Goal: Check status

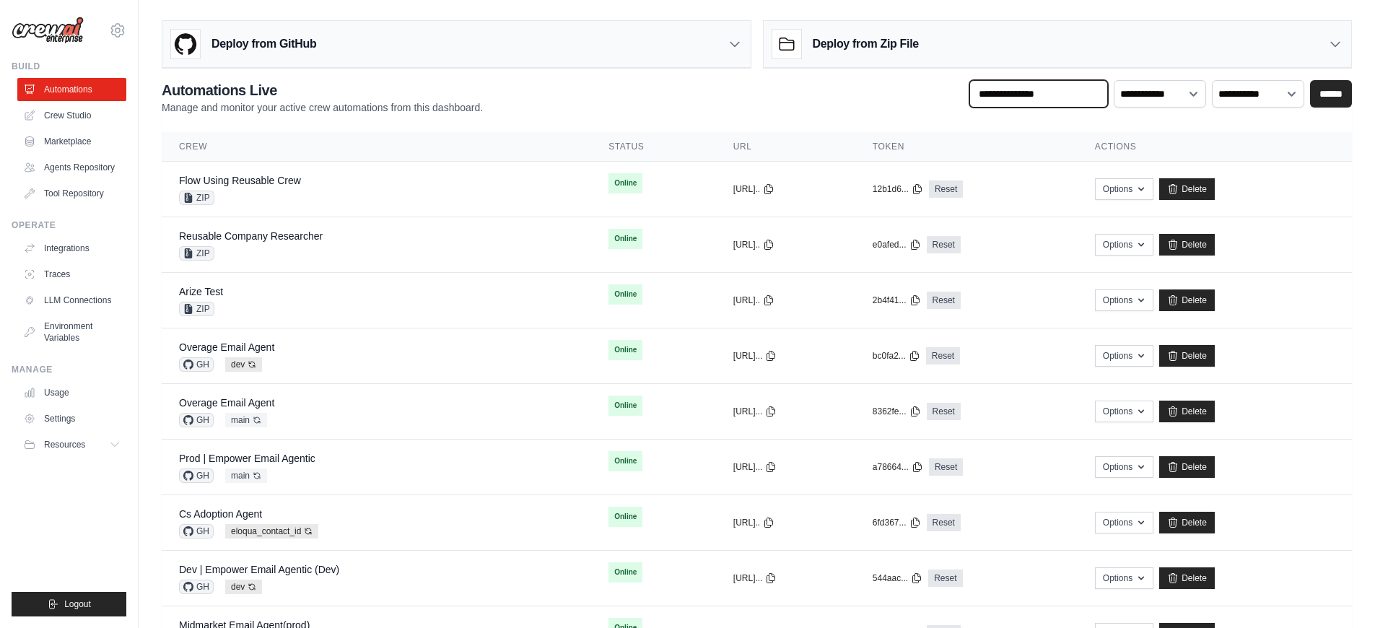
click at [1050, 102] on input "text" at bounding box center [1038, 93] width 139 height 27
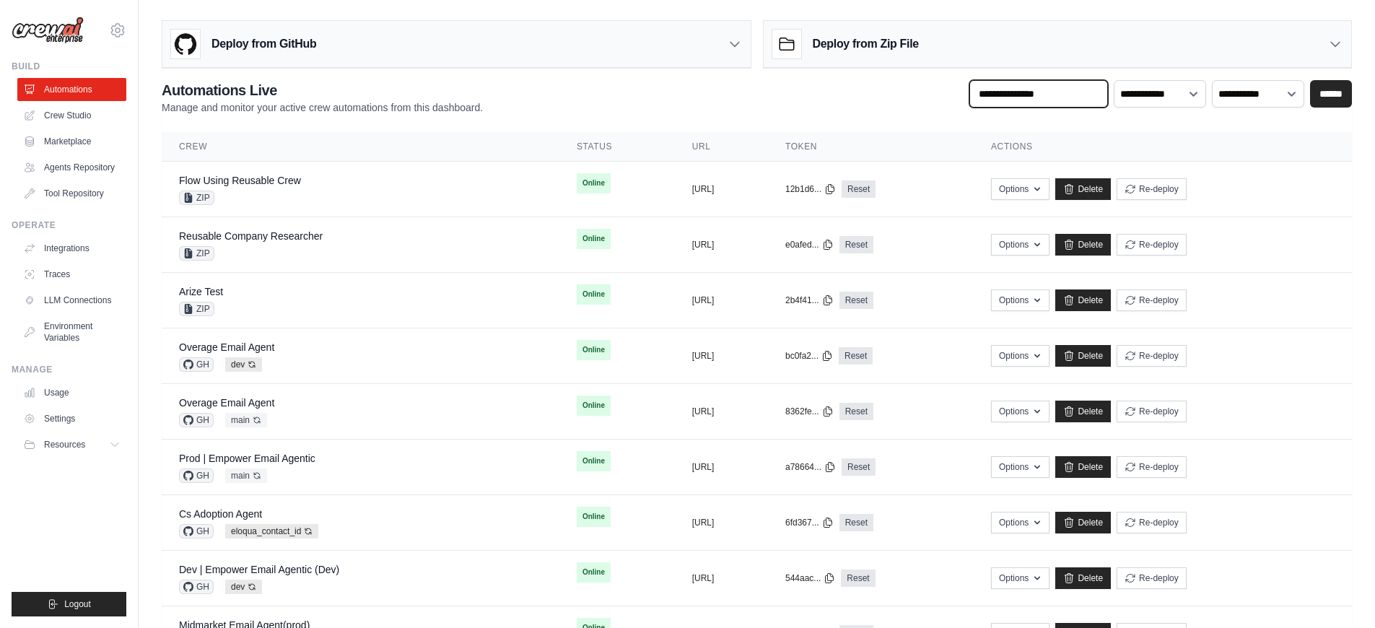
click at [1044, 99] on input "text" at bounding box center [1038, 93] width 139 height 27
type input "*******"
click at [1310, 80] on input "******" at bounding box center [1331, 93] width 42 height 27
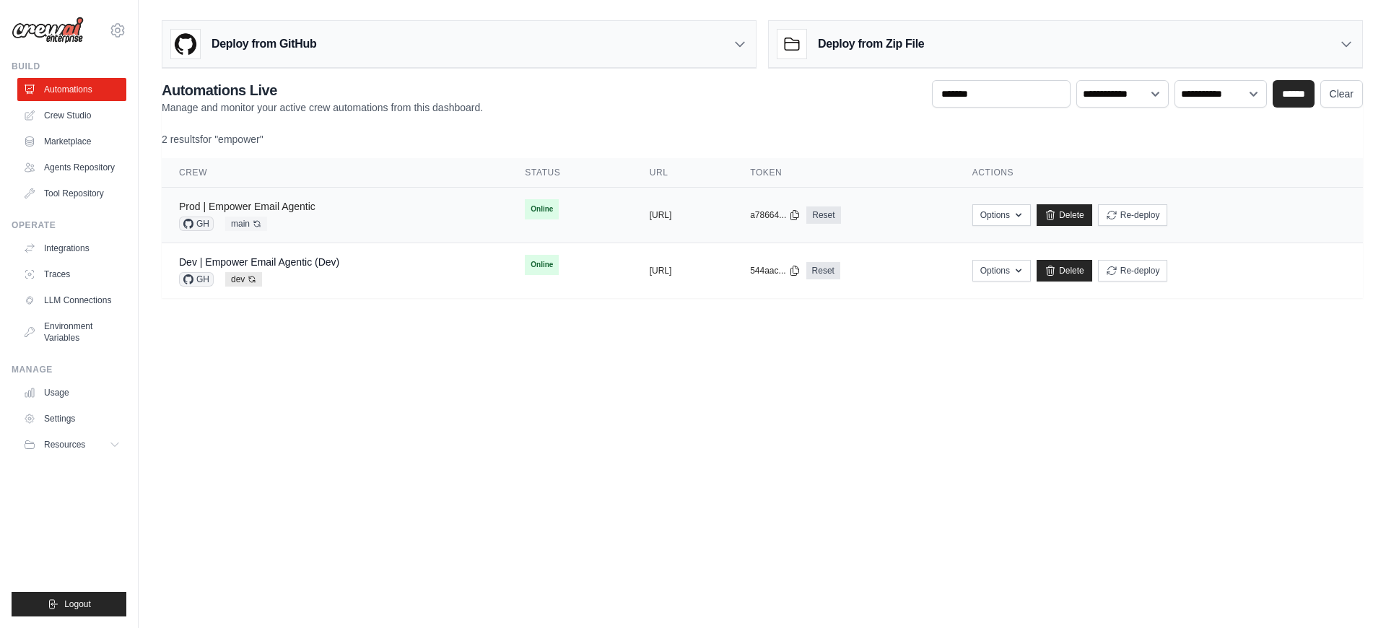
click at [273, 208] on link "Prod | Empower Email Agentic" at bounding box center [247, 207] width 136 height 12
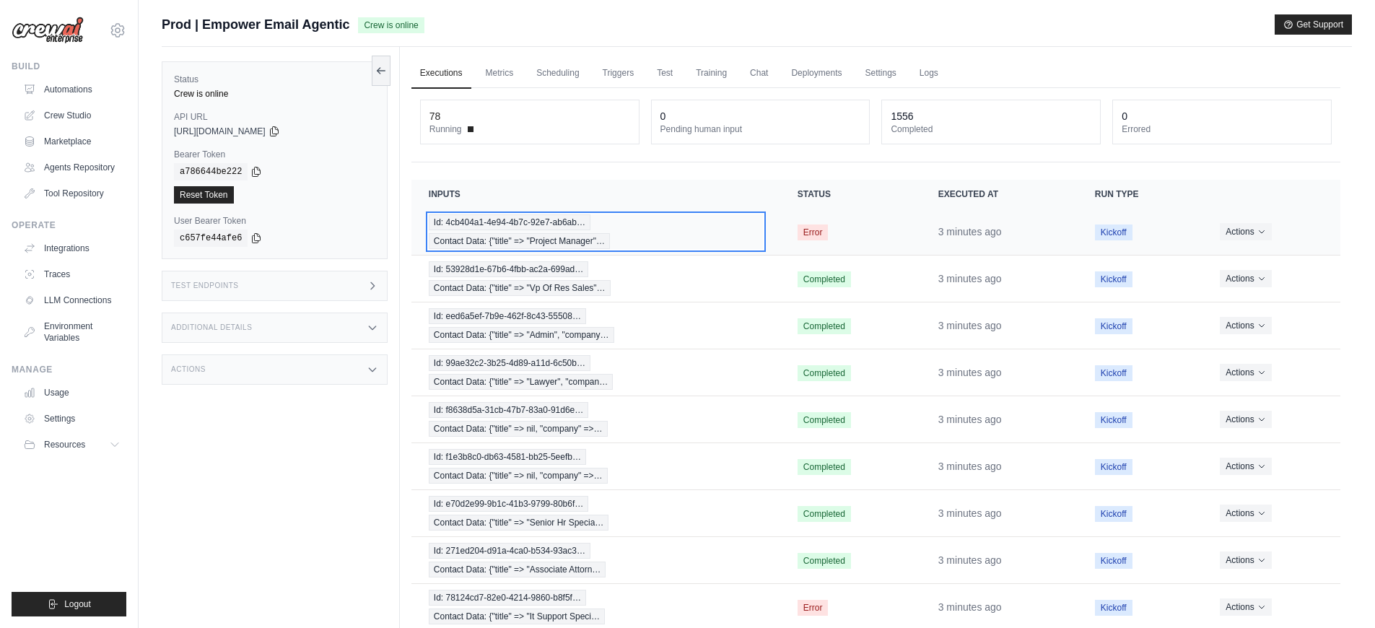
click at [673, 227] on div "Id: 4cb404a1-4e94-4b7c-92e7-ab6ab… Contact Data: {"title" => "Project Manager"…" at bounding box center [596, 231] width 334 height 35
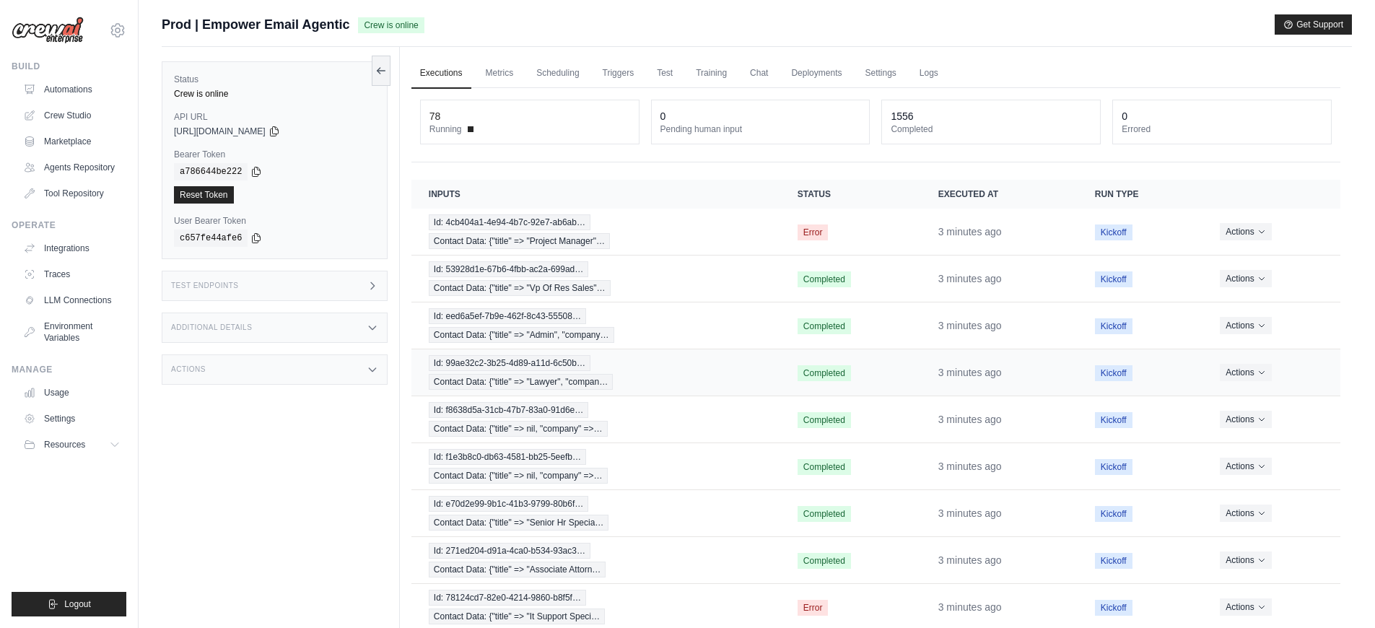
scroll to position [118, 0]
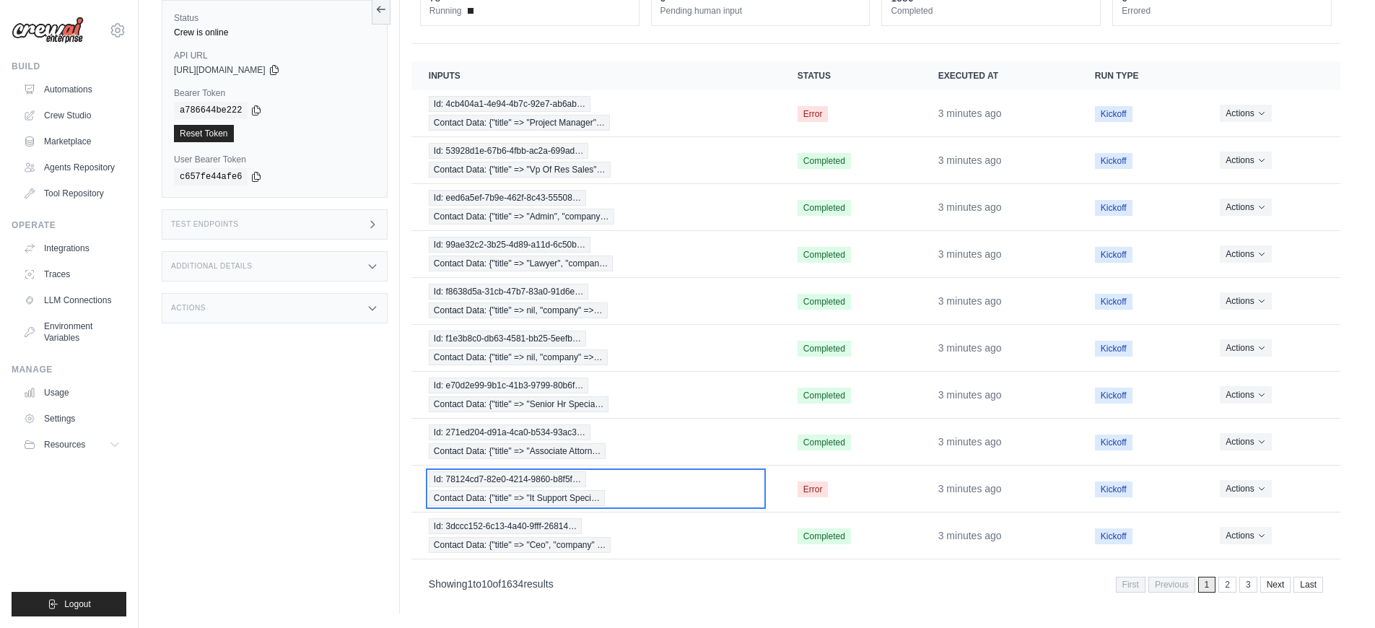
click at [628, 499] on div "Id: 78124cd7-82e0-4214-9860-b8f5f… Contact Data: {"title" => "It Support Speci…" at bounding box center [596, 488] width 334 height 35
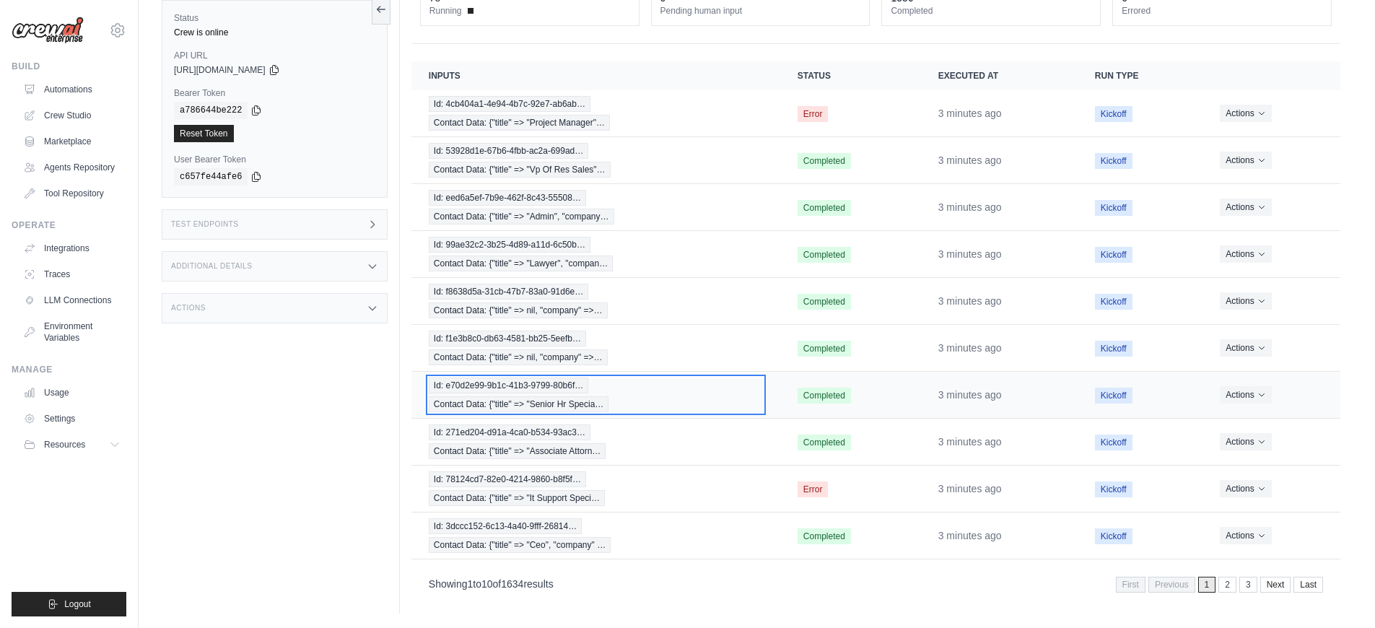
click at [688, 398] on div "Id: e70d2e99-9b1c-41b3-9799-80b6f… Contact Data: {"title" => "Senior Hr Specia…" at bounding box center [596, 394] width 334 height 35
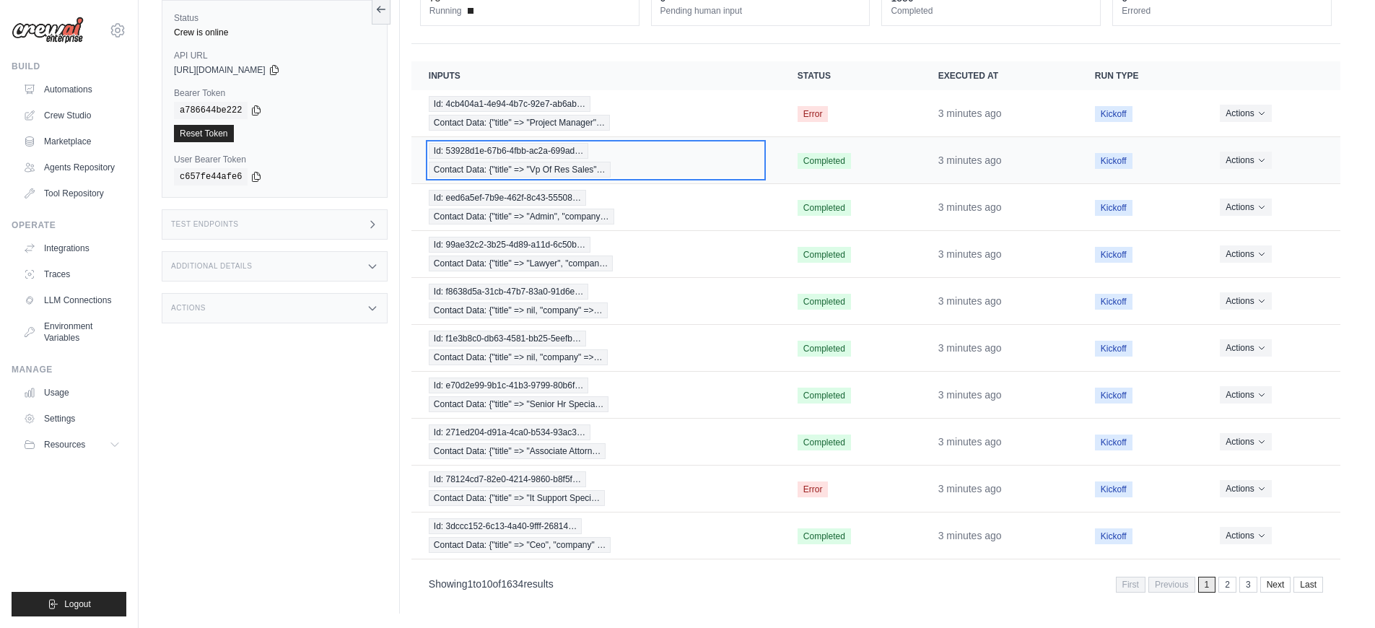
click at [710, 170] on div "Id: 53928d1e-67b6-4fbb-ac2a-699ad… Contact Data: {"title" => "Vp Of Res Sales"…" at bounding box center [596, 160] width 334 height 35
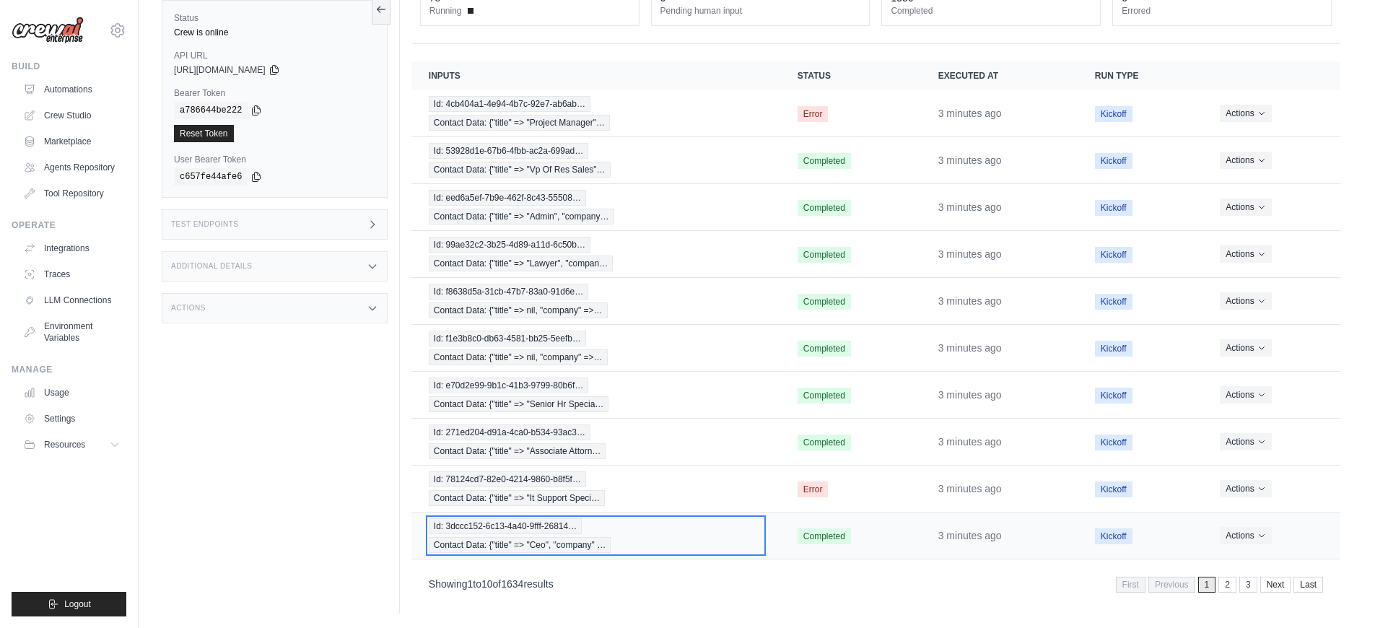
click at [726, 535] on div "Id: 3dccc152-6c13-4a40-9fff-26814… Contact Data: {"title" => "Ceo", "company" …" at bounding box center [596, 535] width 334 height 35
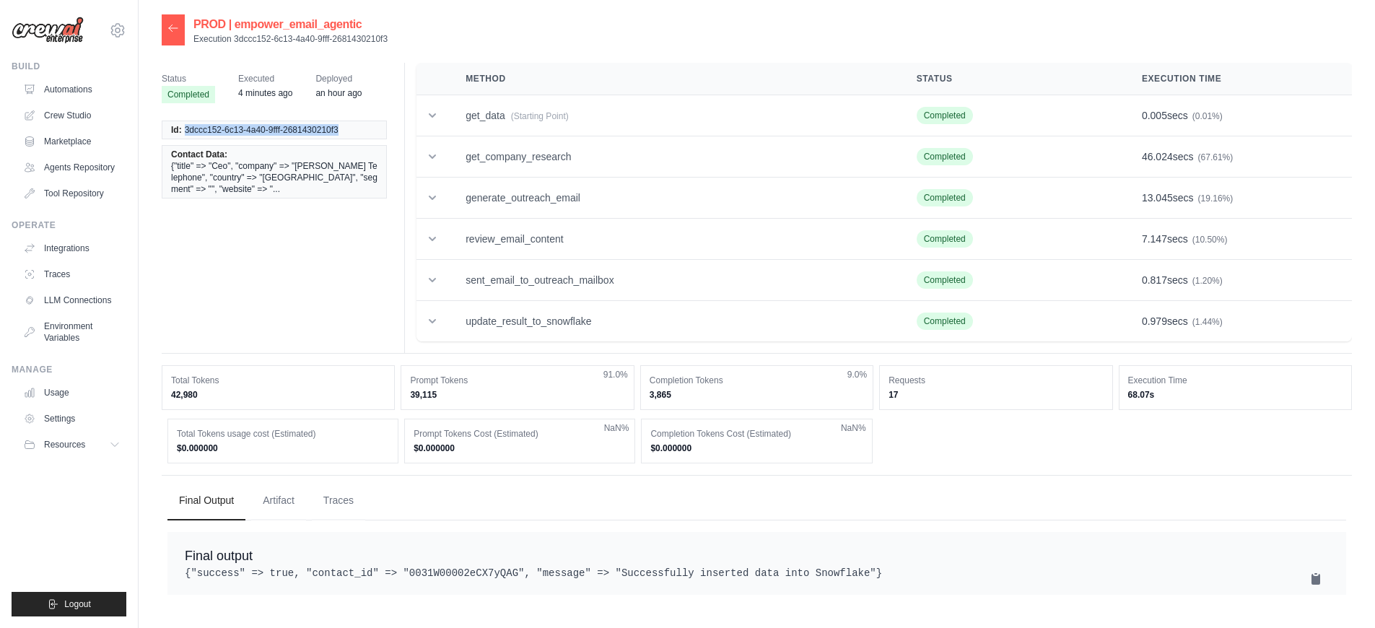
drag, startPoint x: 345, startPoint y: 131, endPoint x: 186, endPoint y: 131, distance: 158.8
click at [186, 131] on li "Id: 3dccc152-6c13-4a40-9fff-2681430210f3" at bounding box center [274, 130] width 225 height 19
copy span "3dccc152-6c13-4a40-9fff-2681430210f3"
click at [175, 35] on div at bounding box center [173, 29] width 23 height 31
click at [175, 30] on icon at bounding box center [173, 28] width 12 height 12
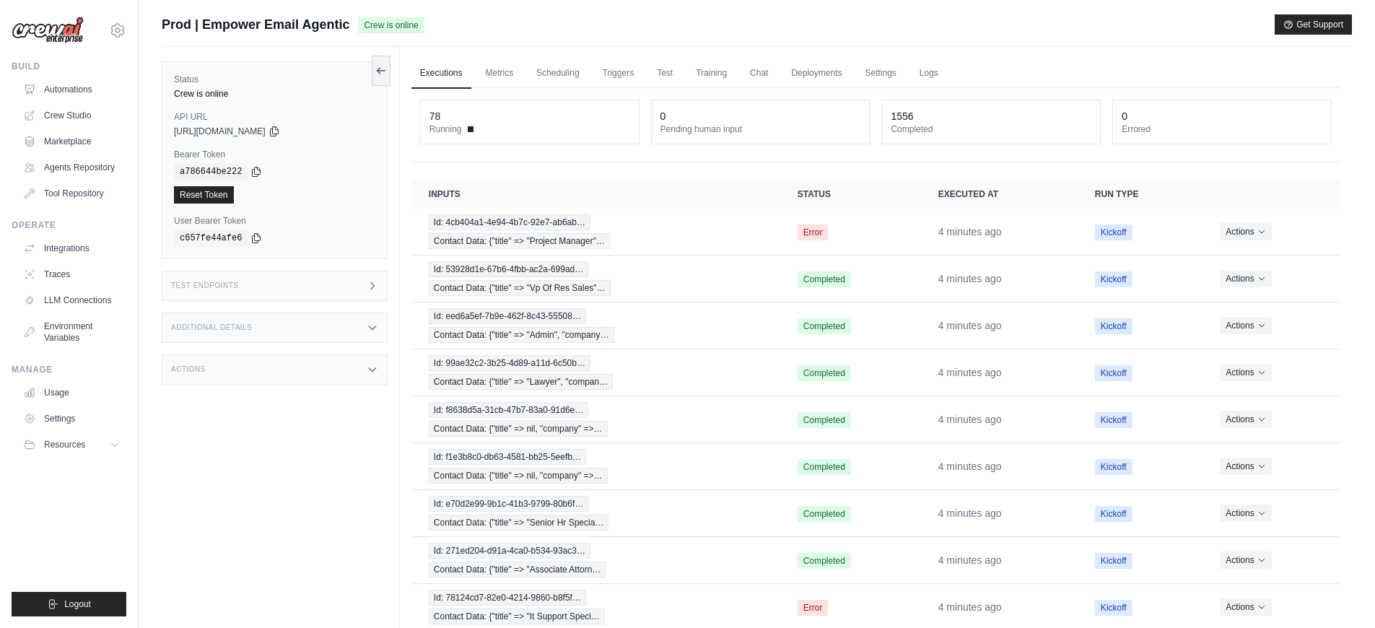
click at [316, 363] on div "Actions" at bounding box center [275, 369] width 226 height 30
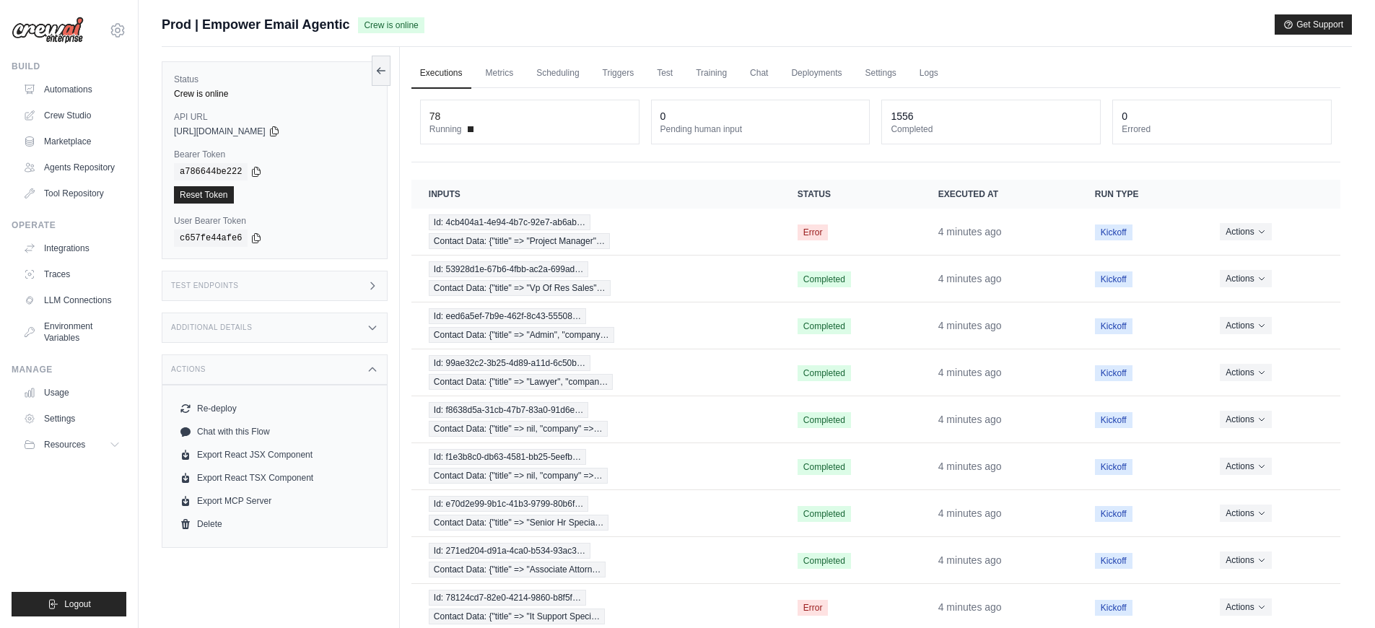
click at [320, 338] on div "Additional Details" at bounding box center [275, 327] width 226 height 30
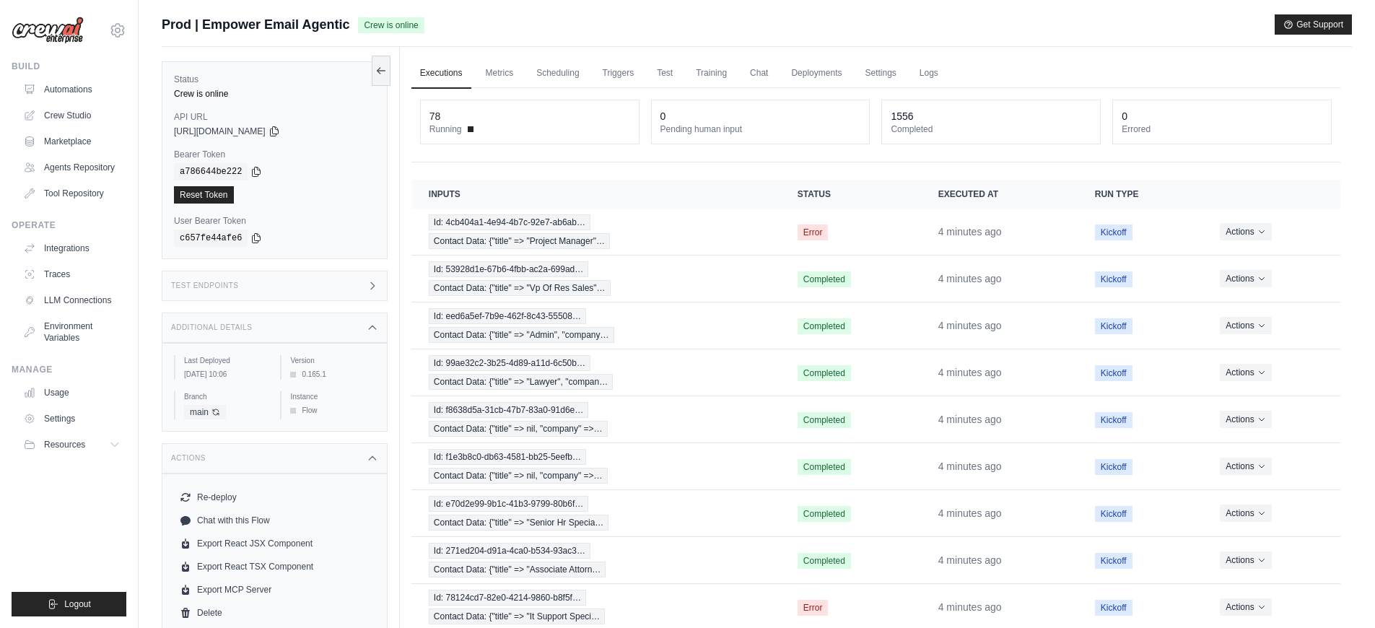
click at [330, 294] on div "Test Endpoints" at bounding box center [275, 286] width 226 height 30
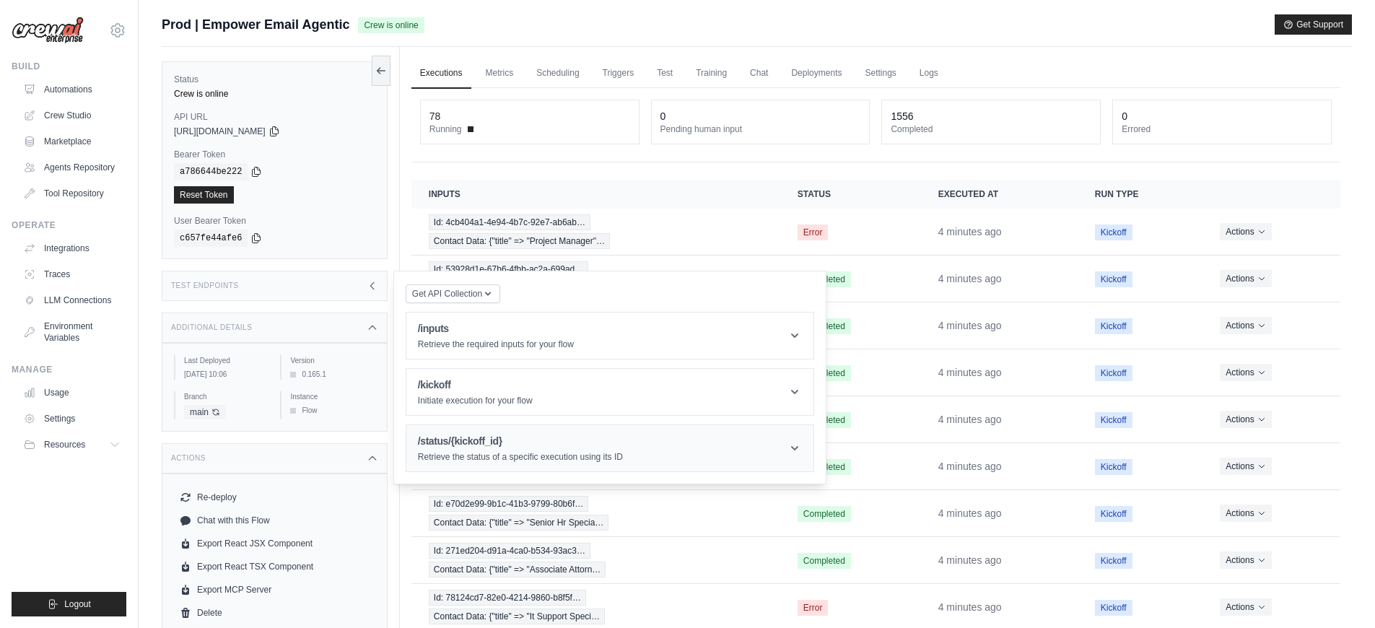
click at [515, 433] on header "/status/{kickoff_id} Retrieve the status of a specific execution using its ID" at bounding box center [609, 448] width 407 height 46
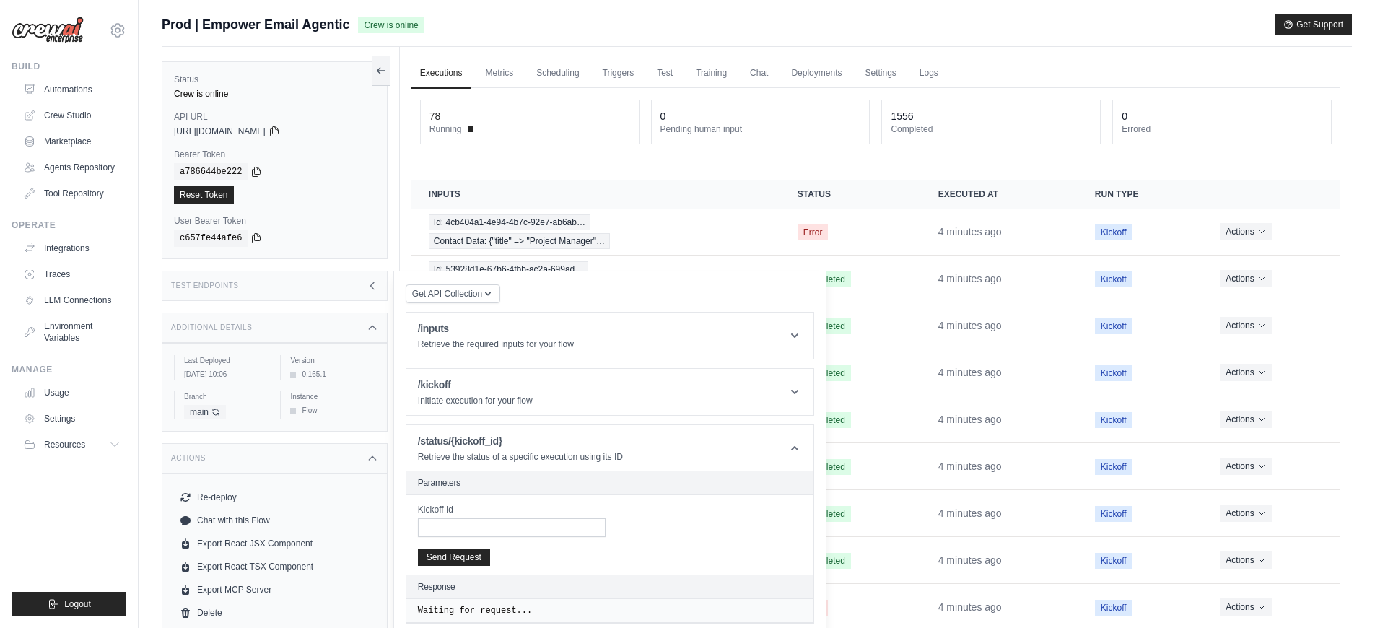
drag, startPoint x: 544, startPoint y: 512, endPoint x: 546, endPoint y: 537, distance: 24.6
click at [544, 517] on div "Kickoff Id" at bounding box center [512, 520] width 188 height 33
click at [545, 533] on input "Kickoff Id" at bounding box center [512, 527] width 188 height 19
paste input "**********"
type input "**********"
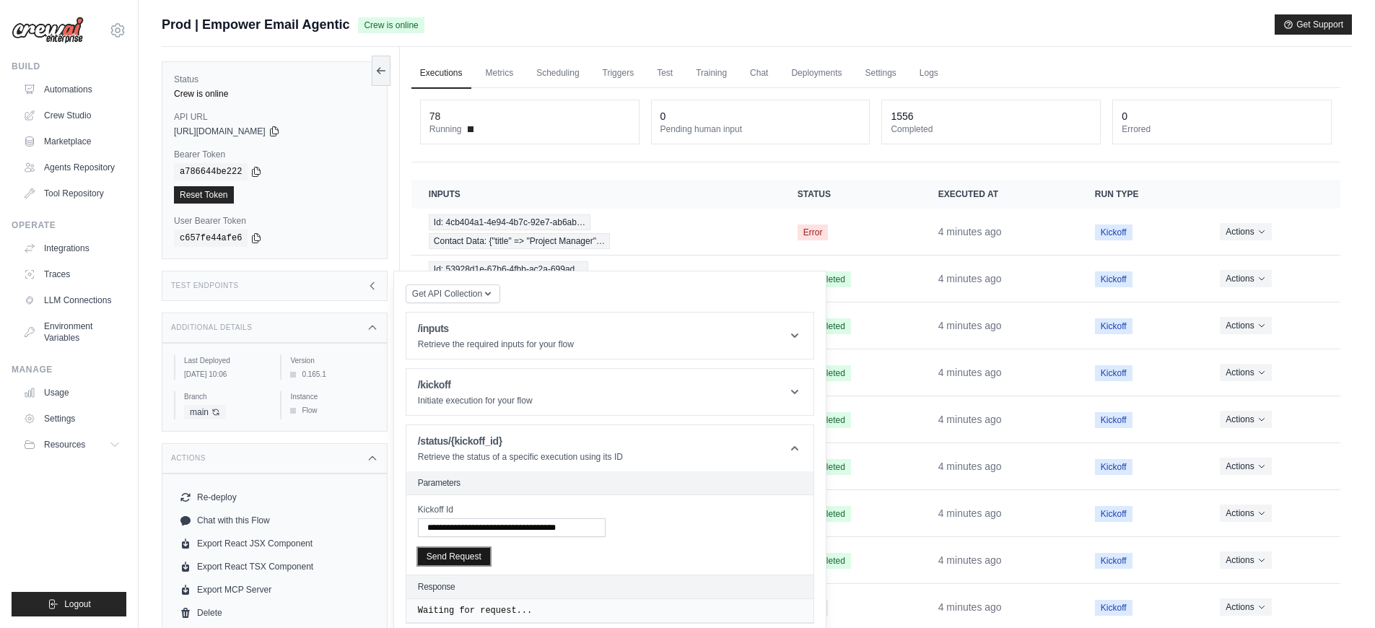
click at [479, 556] on button "Send Request" at bounding box center [454, 556] width 72 height 17
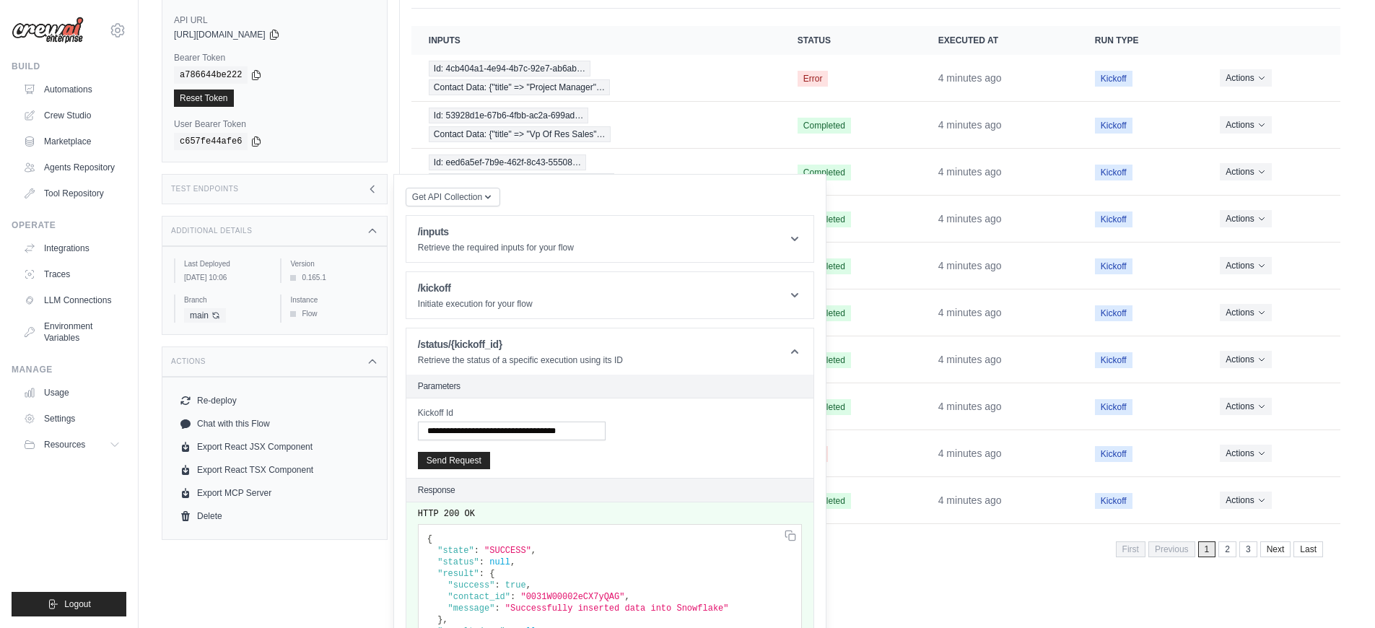
scroll to position [186, 0]
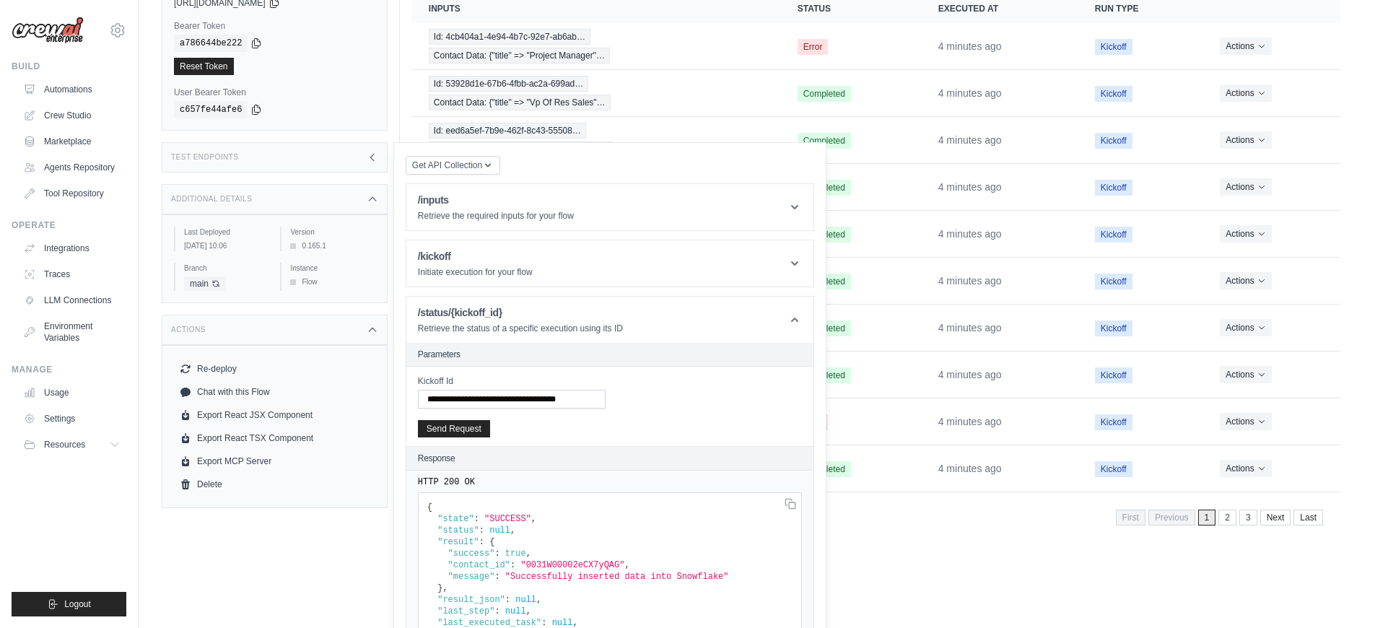
click at [907, 561] on html "pramod.lumburu@docusign.com Docusign DS-DTS-GDA-Prod" at bounding box center [687, 188] width 1375 height 746
click at [944, 552] on main "Submit a support request Describe your issue or question * Please be specific a…" at bounding box center [757, 188] width 1236 height 746
click at [945, 559] on main "Submit a support request Describe your issue or question * Please be specific a…" at bounding box center [757, 188] width 1236 height 746
click at [1014, 532] on div "Showing 1 to 10 of 1634 results First Previous 1 2 3 Next Last" at bounding box center [875, 516] width 929 height 37
click at [1232, 517] on link "2" at bounding box center [1229, 517] width 18 height 16
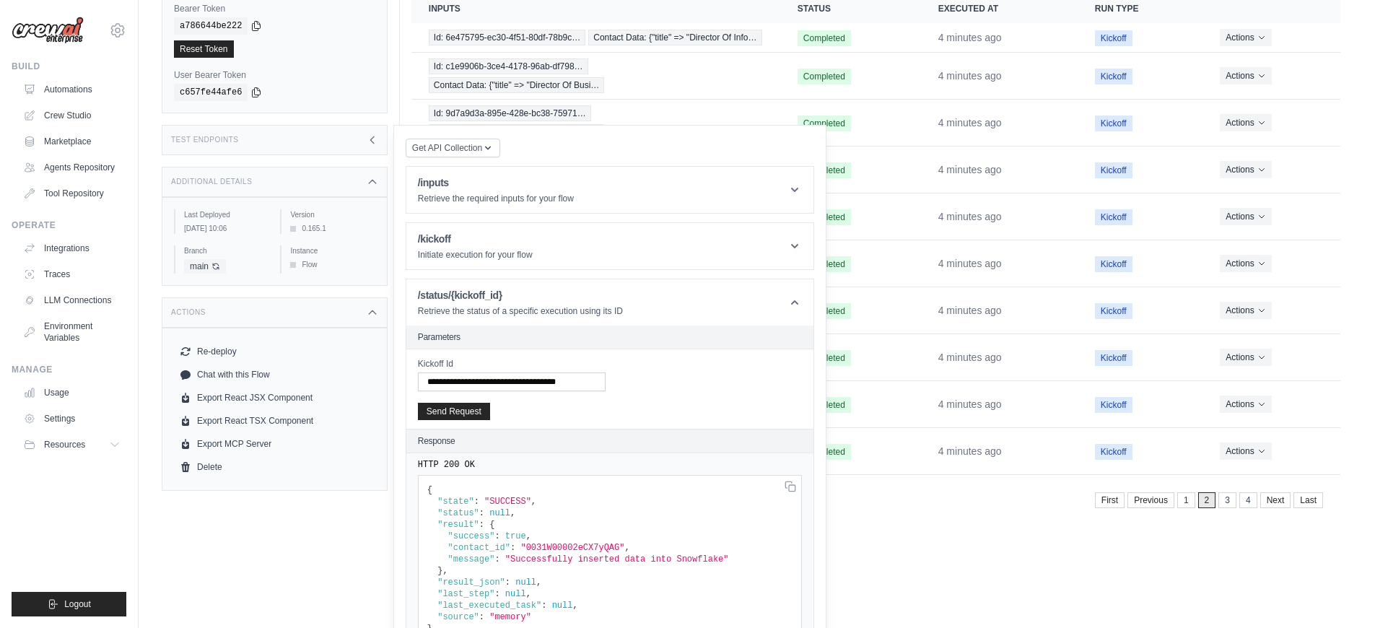
click at [332, 131] on div "Test Endpoints" at bounding box center [275, 140] width 226 height 30
